Goal: Task Accomplishment & Management: Use online tool/utility

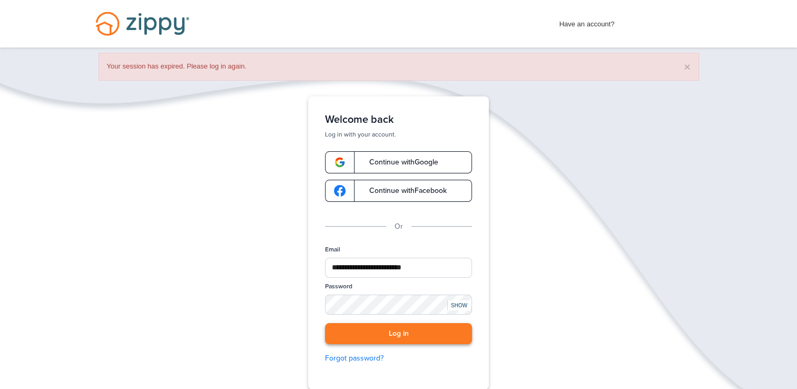
click at [406, 333] on button "Log in" at bounding box center [398, 334] width 147 height 22
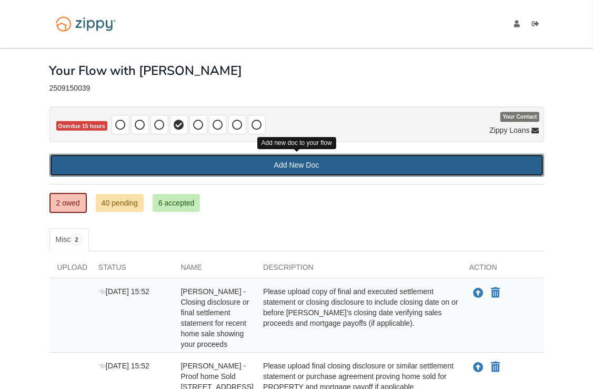
click at [303, 174] on link "Add New Doc" at bounding box center [296, 165] width 495 height 23
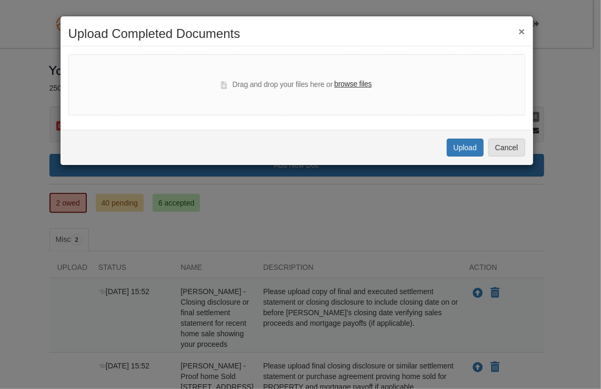
click at [350, 84] on label "browse files" at bounding box center [352, 84] width 37 height 12
click at [0, 0] on input "browse files" at bounding box center [0, 0] width 0 height 0
select select "****"
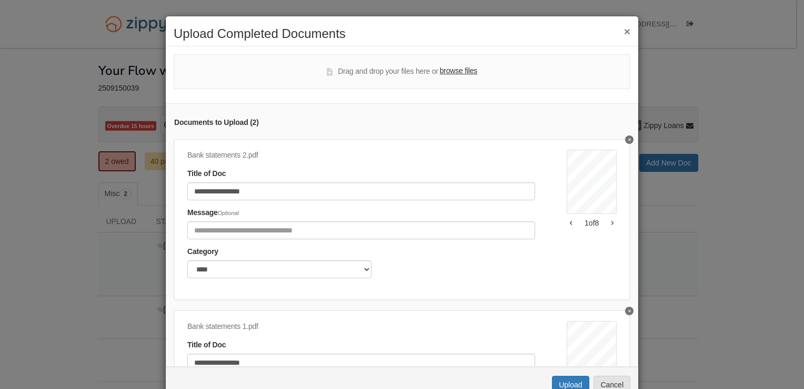
click at [624, 28] on button "×" at bounding box center [627, 31] width 6 height 11
